Goal: Information Seeking & Learning: Learn about a topic

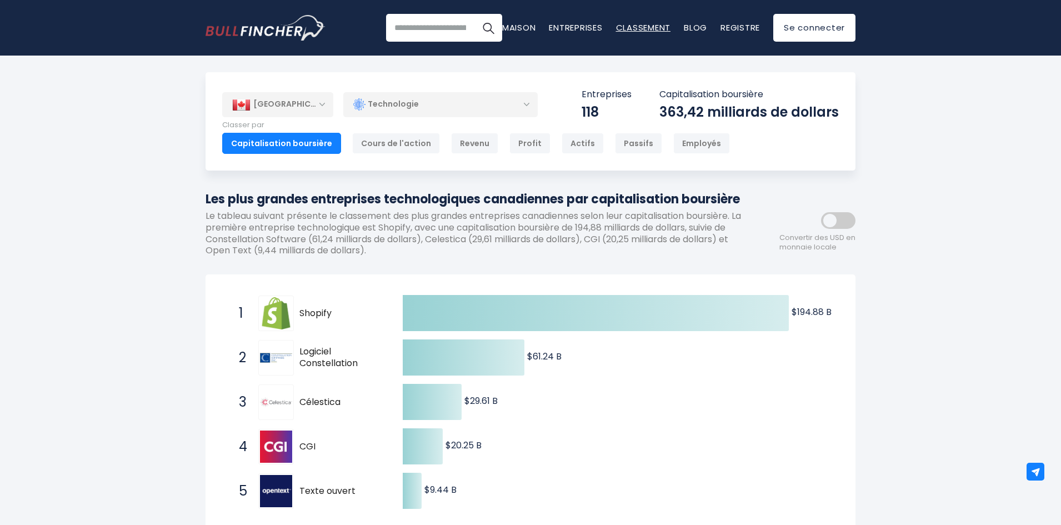
click at [641, 26] on font "Classement" at bounding box center [643, 28] width 55 height 12
click at [370, 145] on font "Cours de l'action" at bounding box center [396, 143] width 70 height 11
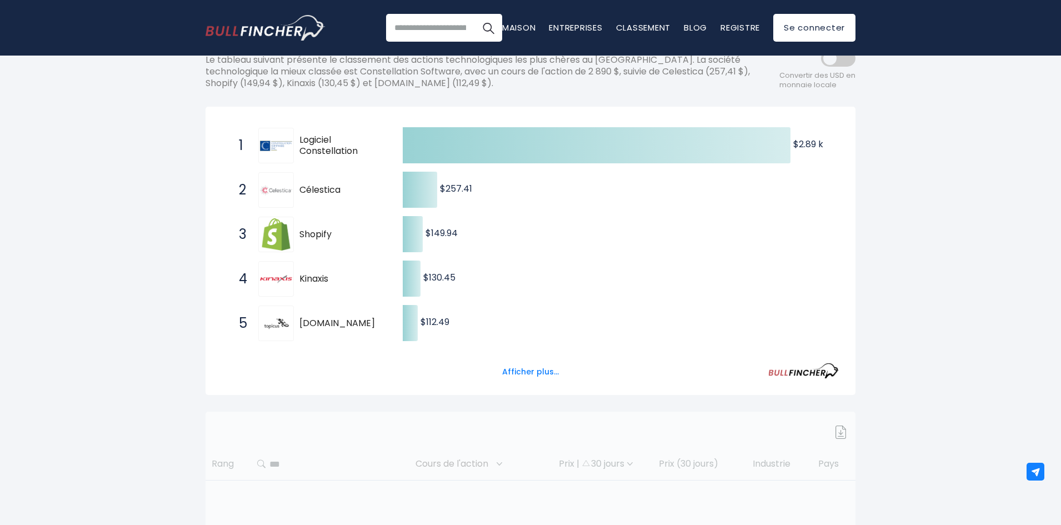
scroll to position [167, 0]
